Goal: Transaction & Acquisition: Purchase product/service

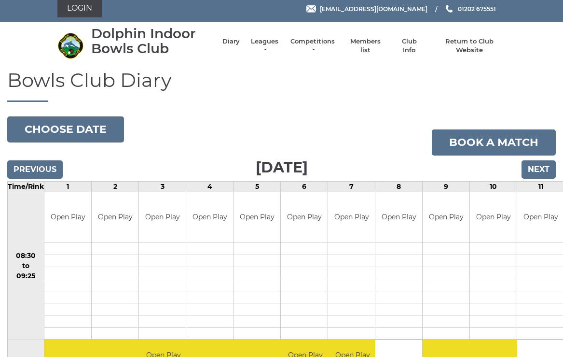
click at [321, 256] on td at bounding box center [304, 261] width 47 height 12
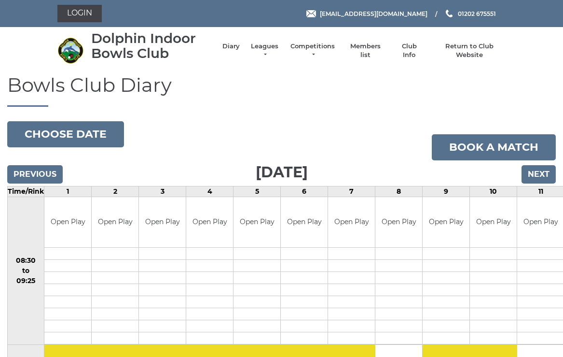
click at [81, 6] on link "Login" at bounding box center [79, 13] width 44 height 17
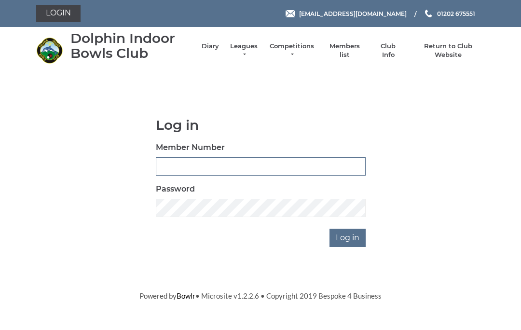
type input "4060"
click at [348, 237] on input "Log in" at bounding box center [348, 238] width 36 height 18
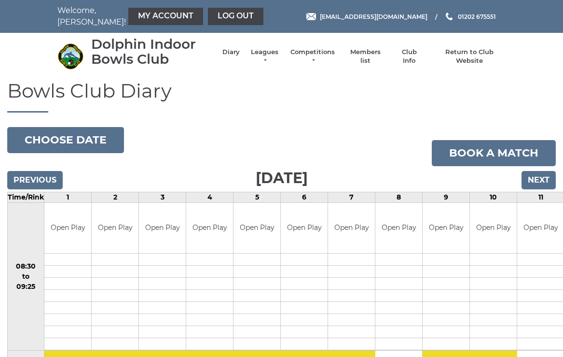
click at [147, 19] on link "My Account" at bounding box center [165, 16] width 75 height 17
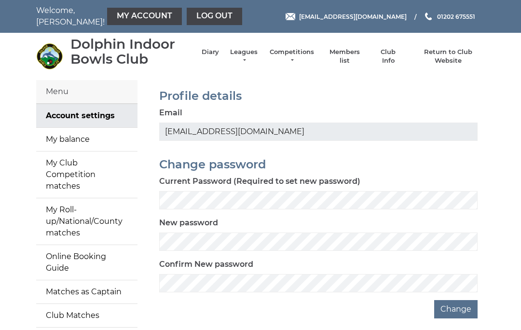
click at [96, 137] on link "My balance" at bounding box center [86, 139] width 101 height 23
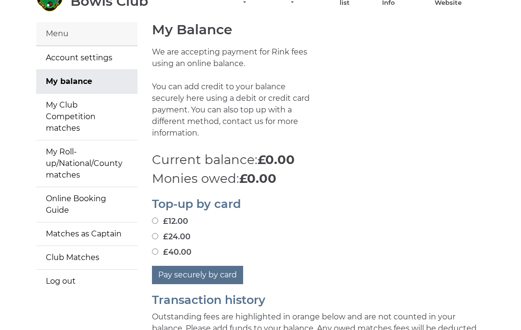
scroll to position [82, 0]
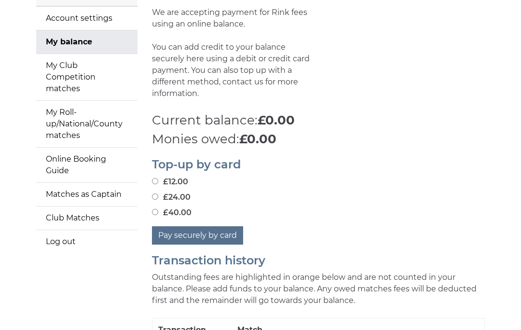
click at [201, 227] on button "Pay securely by card" at bounding box center [197, 236] width 91 height 18
click at [210, 226] on button "Pay securely by card" at bounding box center [197, 235] width 91 height 18
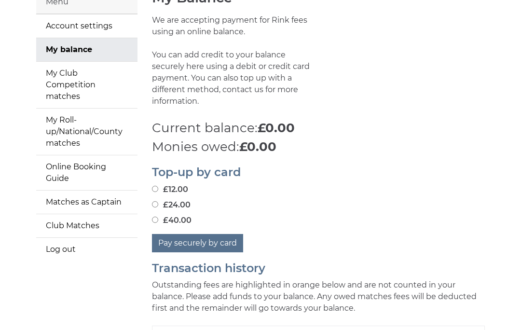
scroll to position [89, 0]
click at [207, 235] on button "Pay securely by card" at bounding box center [197, 244] width 91 height 18
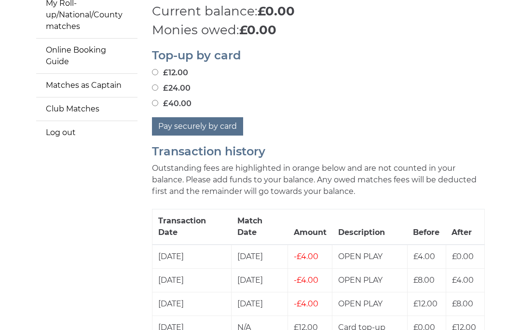
scroll to position [220, 0]
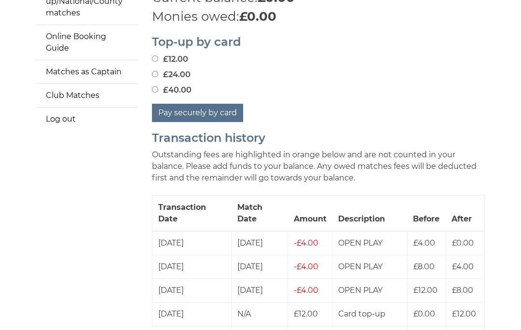
click at [201, 104] on button "Pay securely by card" at bounding box center [197, 113] width 91 height 18
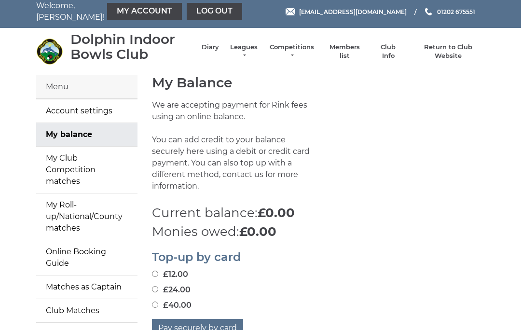
scroll to position [0, 0]
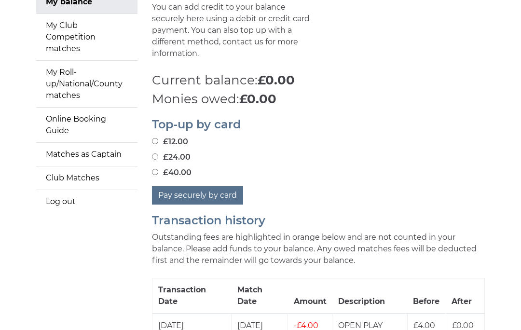
scroll to position [138, 0]
click at [158, 138] on input "£12.00" at bounding box center [155, 141] width 6 height 6
radio input "true"
click at [206, 186] on button "Pay securely by card" at bounding box center [197, 195] width 91 height 18
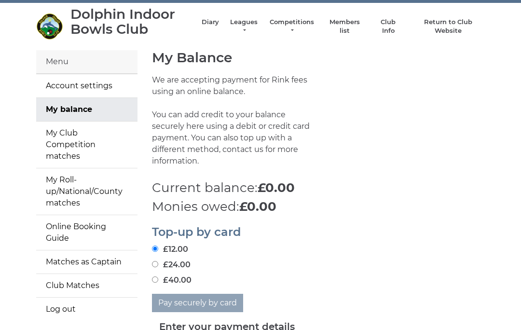
scroll to position [28, 0]
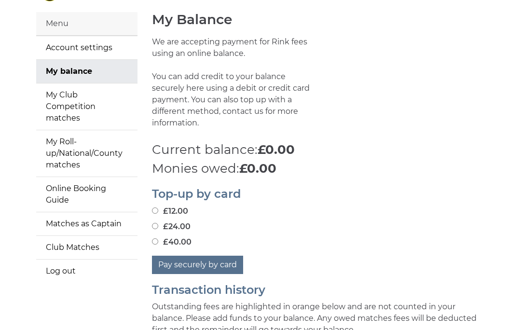
scroll to position [90, 0]
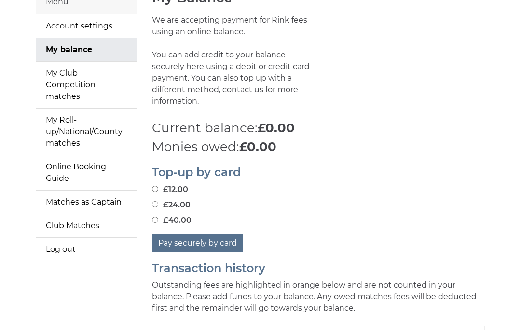
click at [158, 186] on input "£12.00" at bounding box center [155, 189] width 6 height 6
radio input "true"
click at [209, 234] on button "Pay securely by card" at bounding box center [197, 243] width 91 height 18
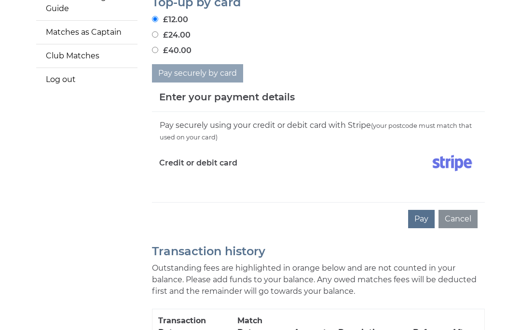
scroll to position [281, 0]
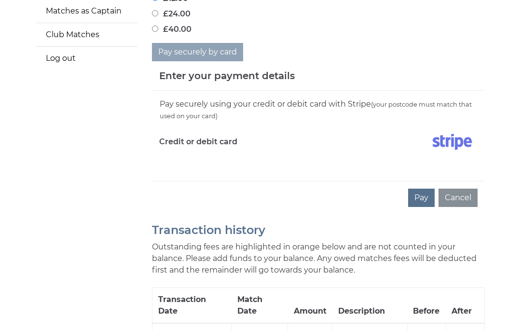
click at [422, 189] on button "Pay" at bounding box center [421, 198] width 27 height 18
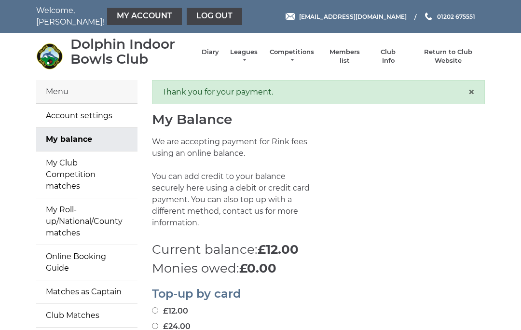
click at [215, 55] on link "Diary" at bounding box center [210, 52] width 17 height 9
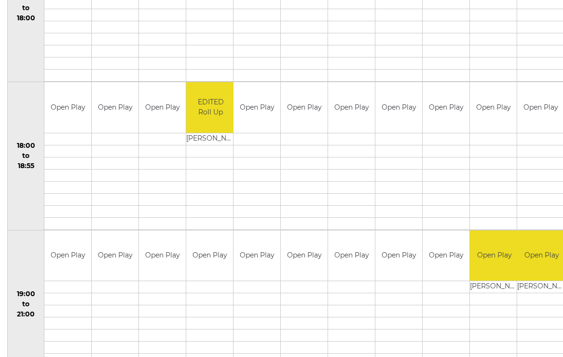
scroll to position [860, 0]
click at [539, 307] on td at bounding box center [541, 311] width 49 height 12
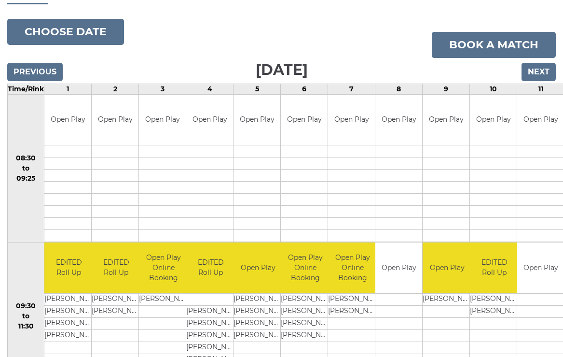
scroll to position [106, 0]
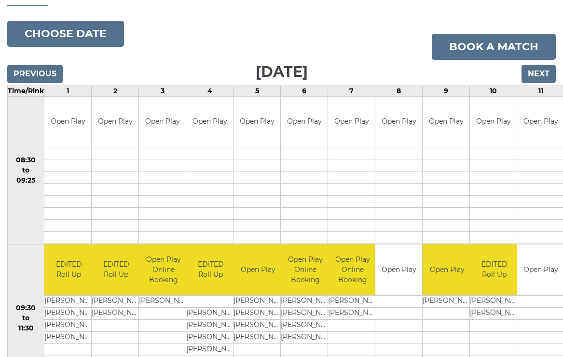
click at [538, 76] on input "Next" at bounding box center [539, 74] width 34 height 18
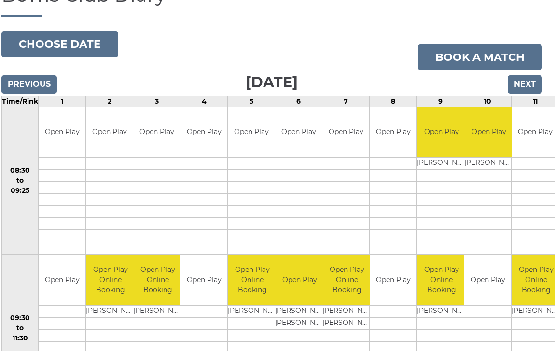
scroll to position [95, 6]
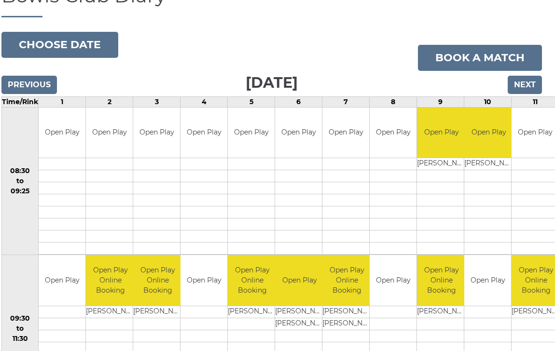
click at [524, 86] on input "Next" at bounding box center [525, 85] width 34 height 18
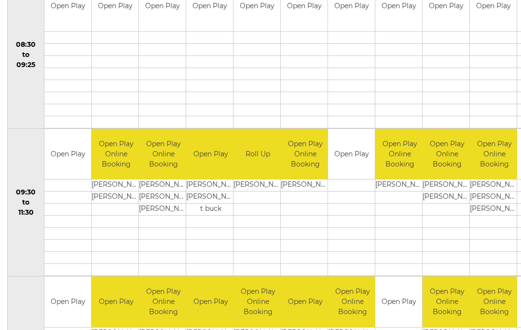
scroll to position [220, 0]
